Goal: Information Seeking & Learning: Learn about a topic

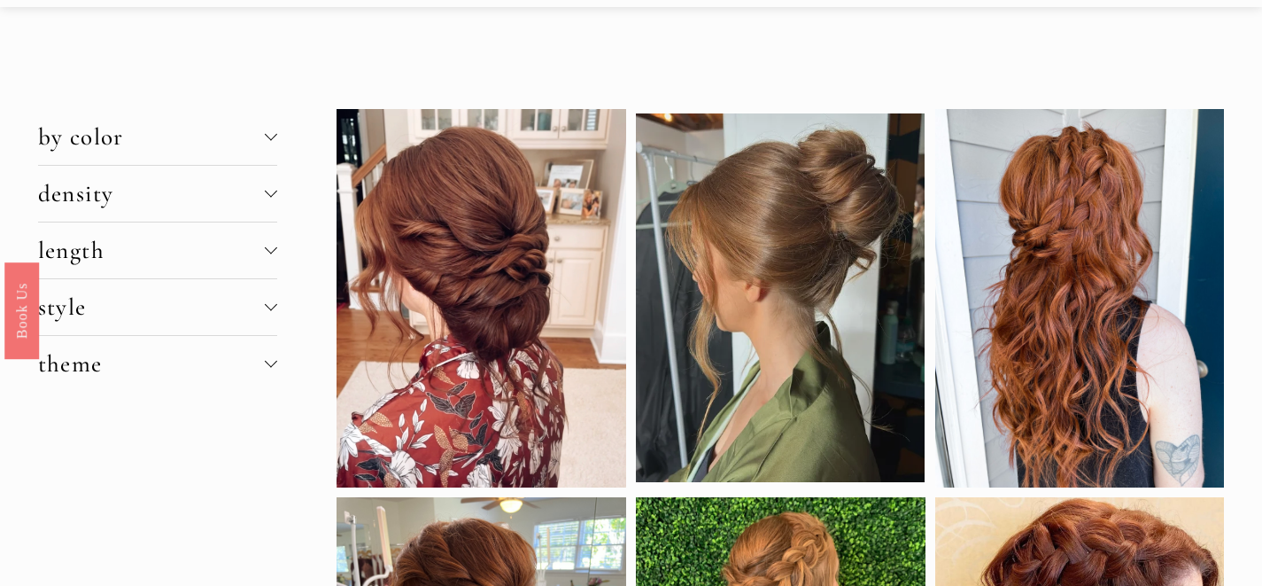
scroll to position [58, 0]
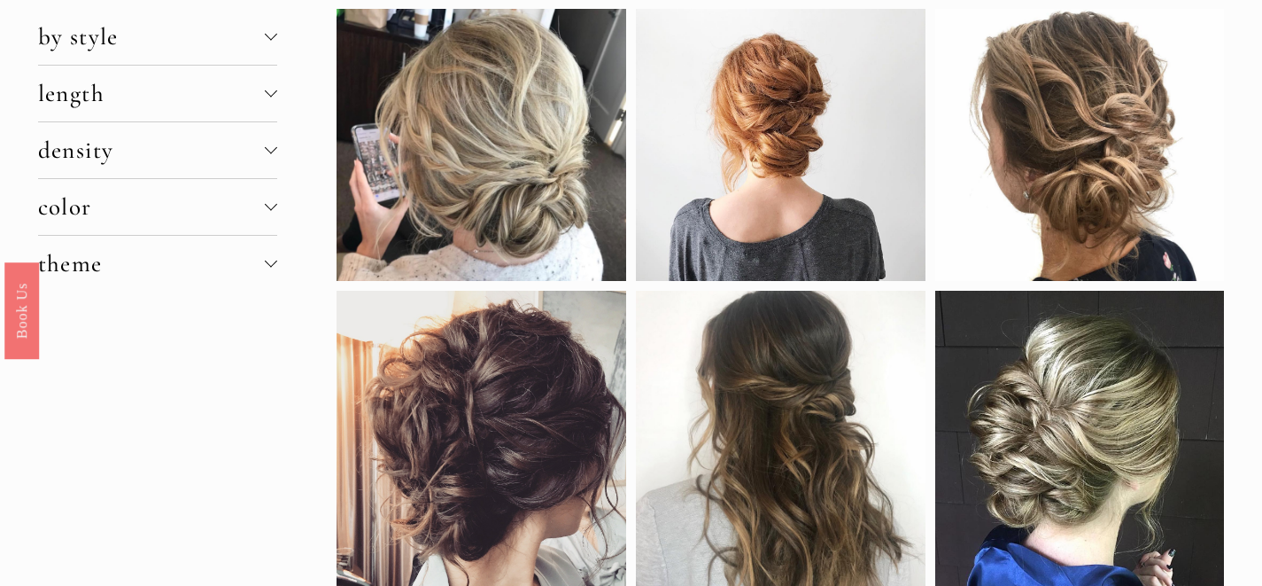
scroll to position [74, 0]
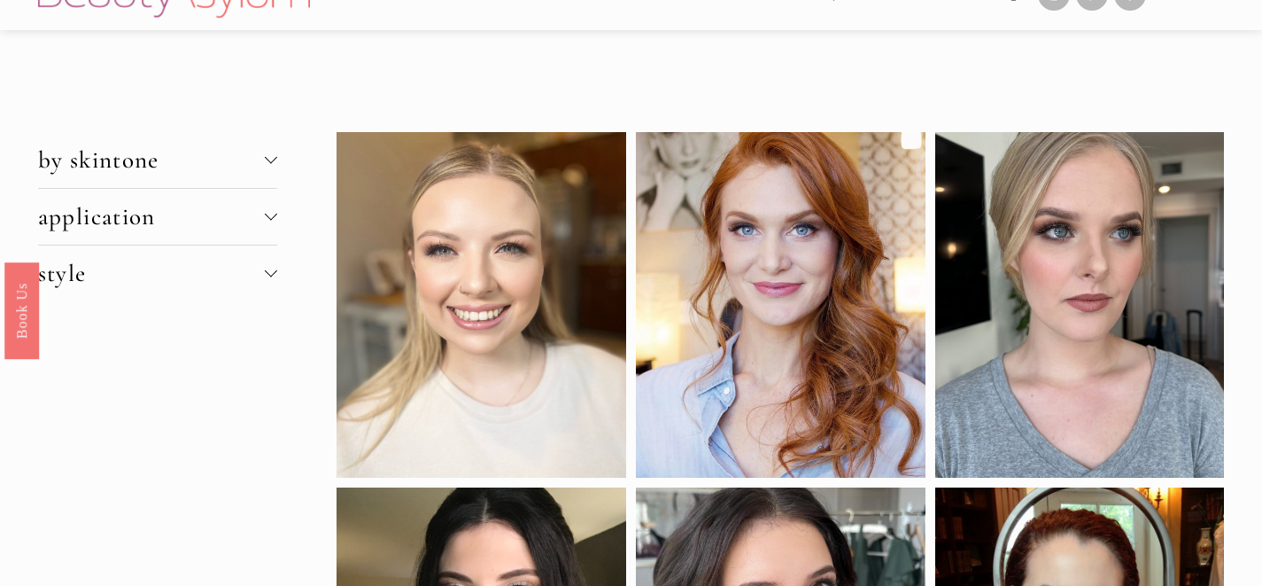
scroll to position [40, 0]
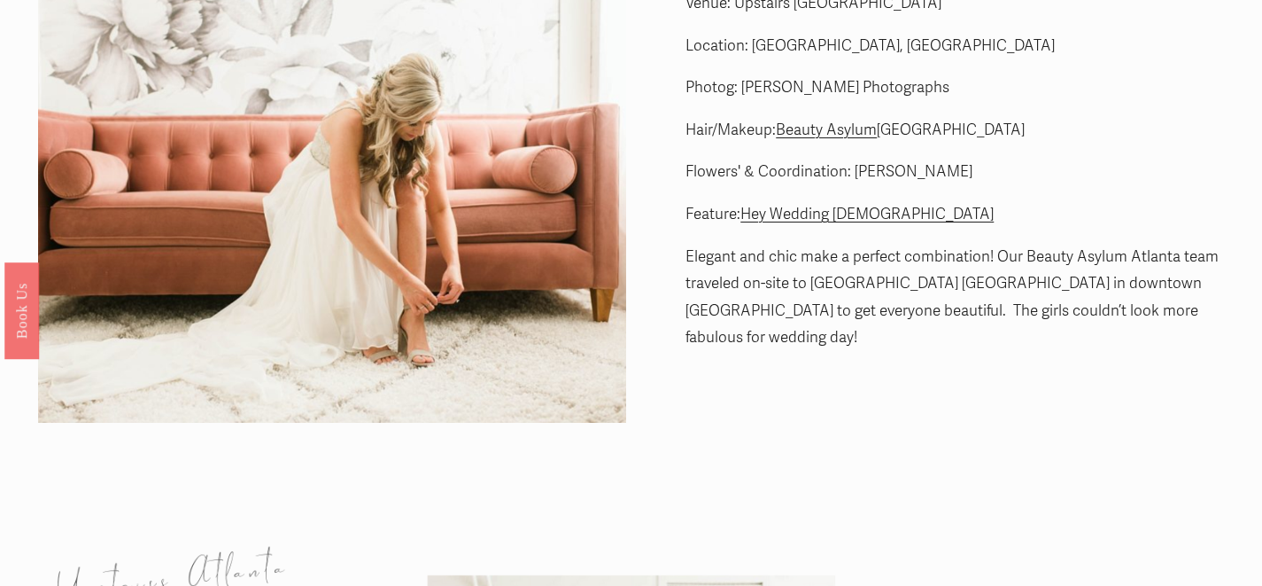
scroll to position [37, 0]
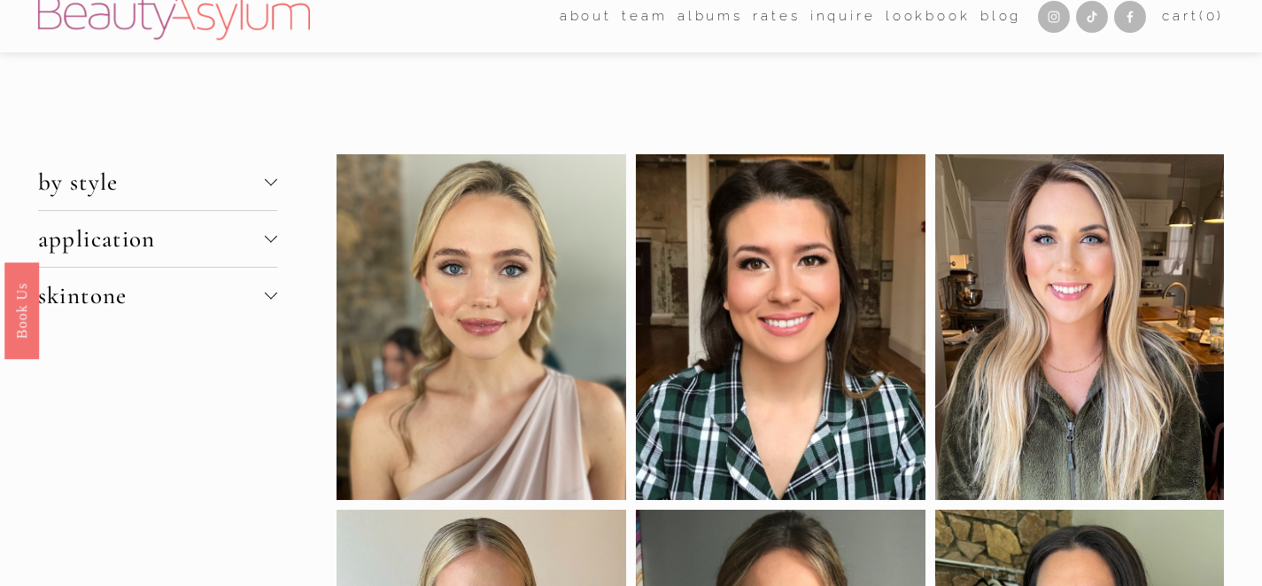
scroll to position [4, 0]
